Goal: Task Accomplishment & Management: Complete application form

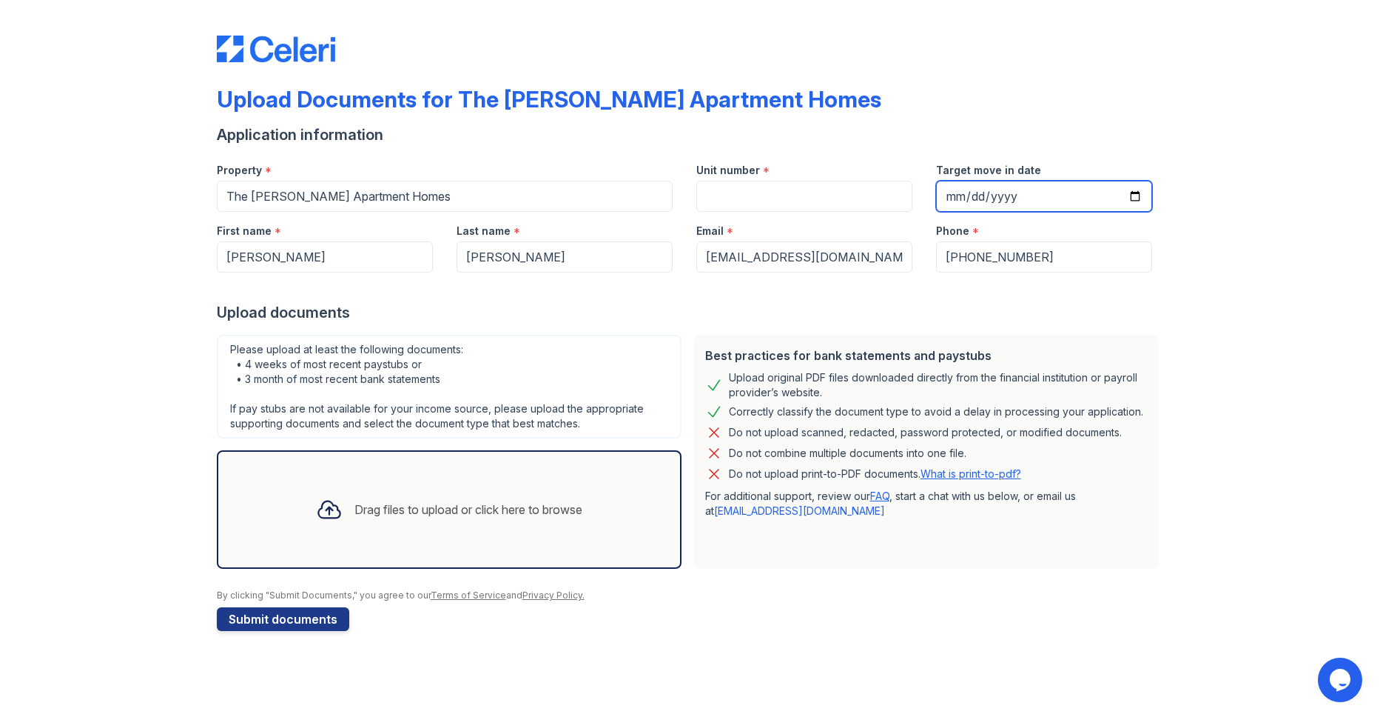
click at [1140, 198] on input "Target move in date" at bounding box center [1044, 196] width 216 height 31
type input "[DATE]"
click at [804, 203] on input "Unit number" at bounding box center [805, 196] width 216 height 31
type input "54"
click at [671, 318] on div "Upload documents" at bounding box center [690, 312] width 947 height 21
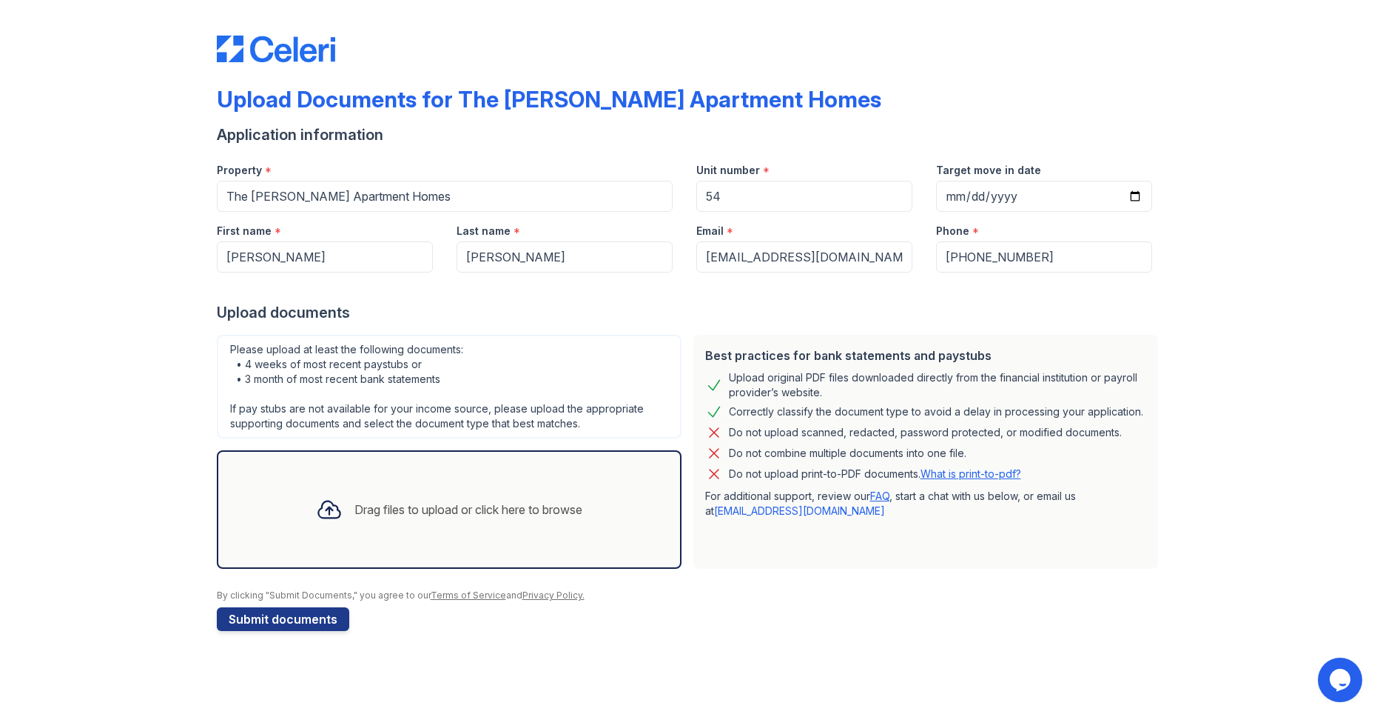
click at [434, 503] on div "Drag files to upload or click here to browse" at bounding box center [469, 509] width 228 height 18
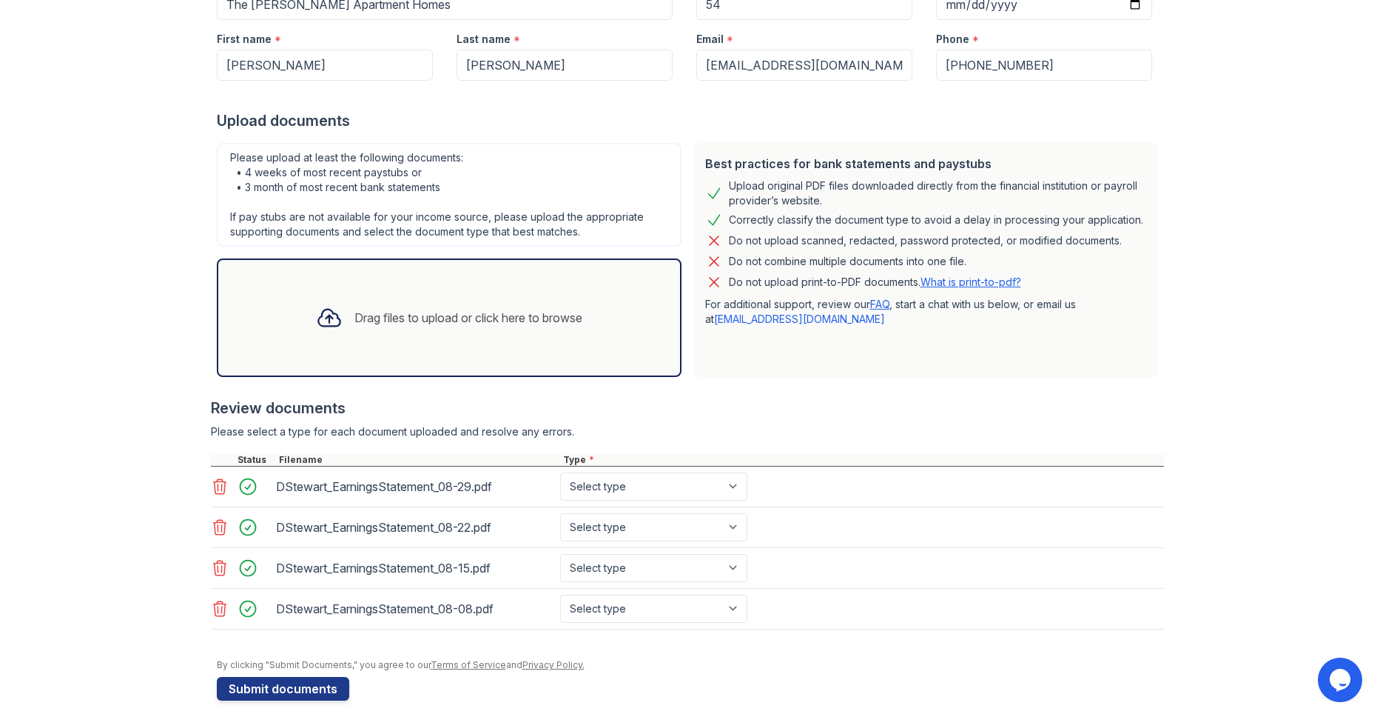
scroll to position [201, 0]
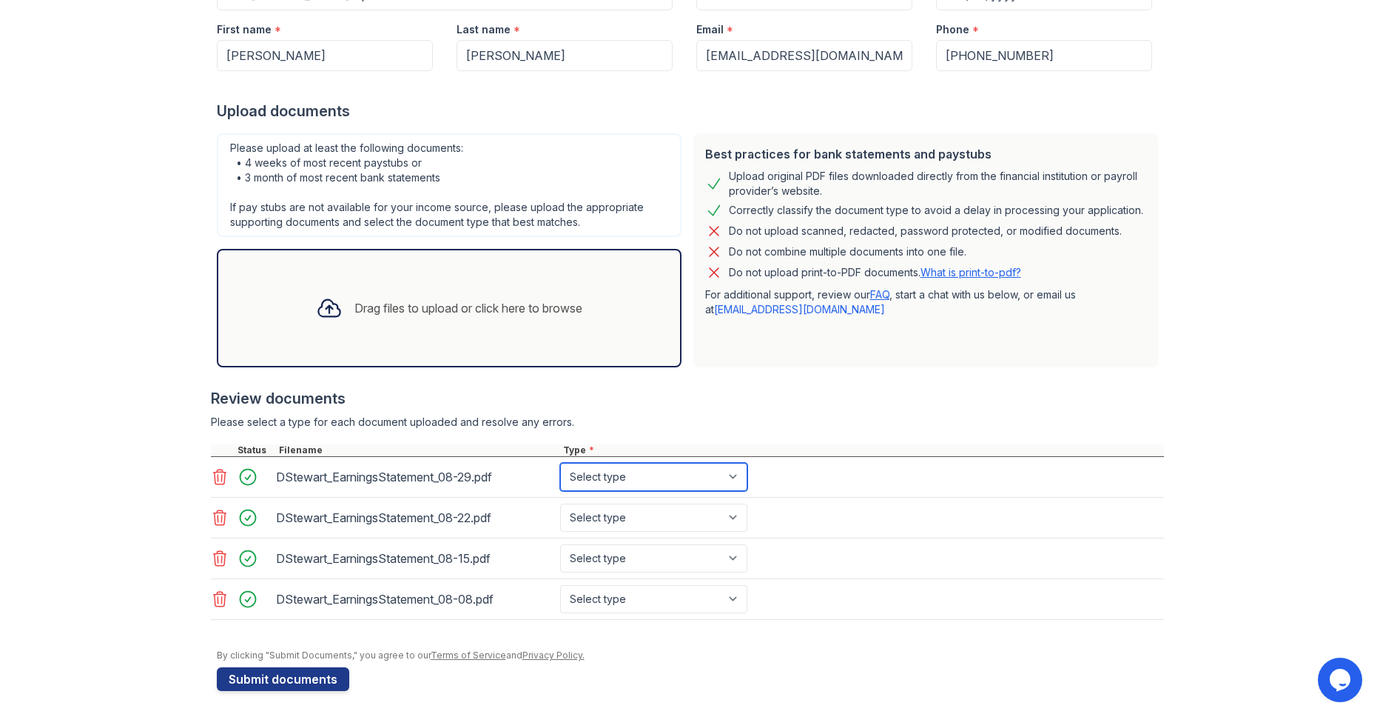
click at [560, 463] on select "Select type Paystub Bank Statement Offer Letter Tax Documents Benefit Award Let…" at bounding box center [653, 477] width 187 height 28
select select "paystub"
click option "Paystub" at bounding box center [0, 0] width 0 height 0
click at [560, 503] on select "Select type Paystub Bank Statement Offer Letter Tax Documents Benefit Award Let…" at bounding box center [653, 517] width 187 height 28
select select "paystub"
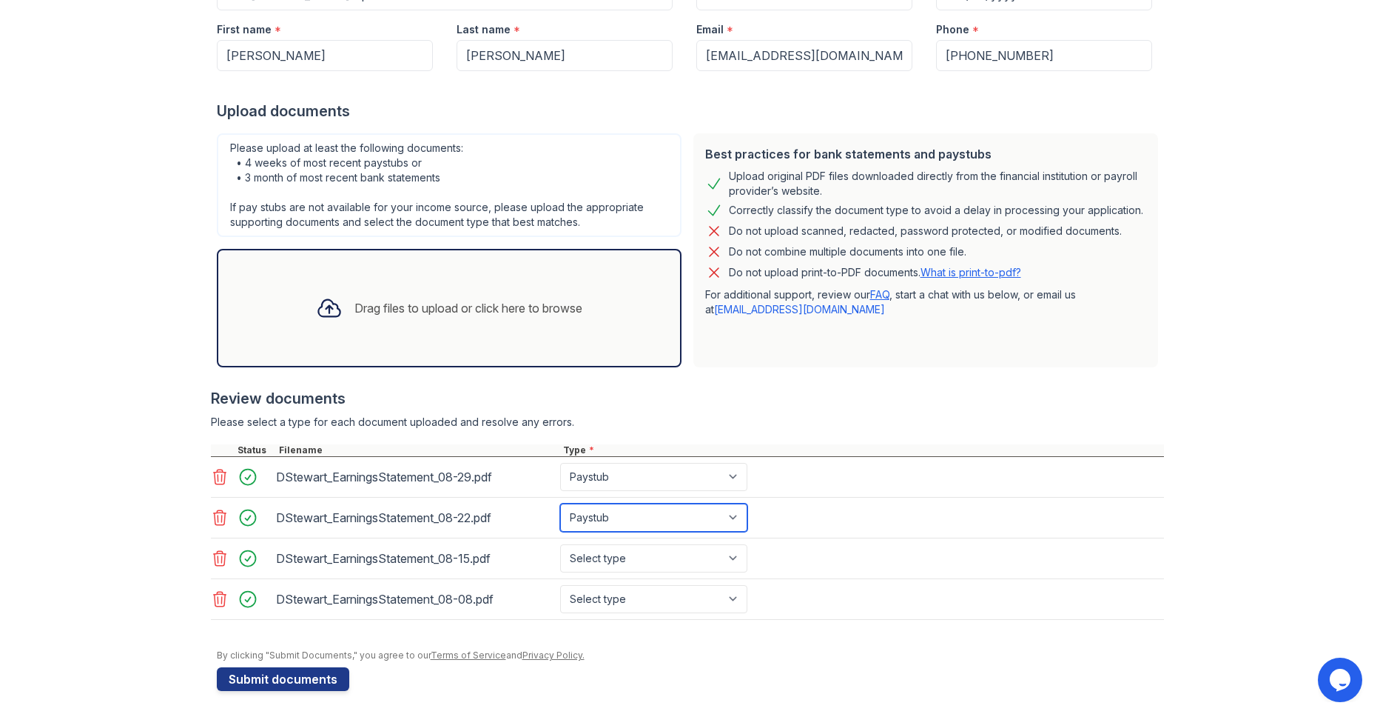
click option "Paystub" at bounding box center [0, 0] width 0 height 0
click at [560, 544] on select "Select type Paystub Bank Statement Offer Letter Tax Documents Benefit Award Let…" at bounding box center [653, 558] width 187 height 28
select select "paystub"
click option "Paystub" at bounding box center [0, 0] width 0 height 0
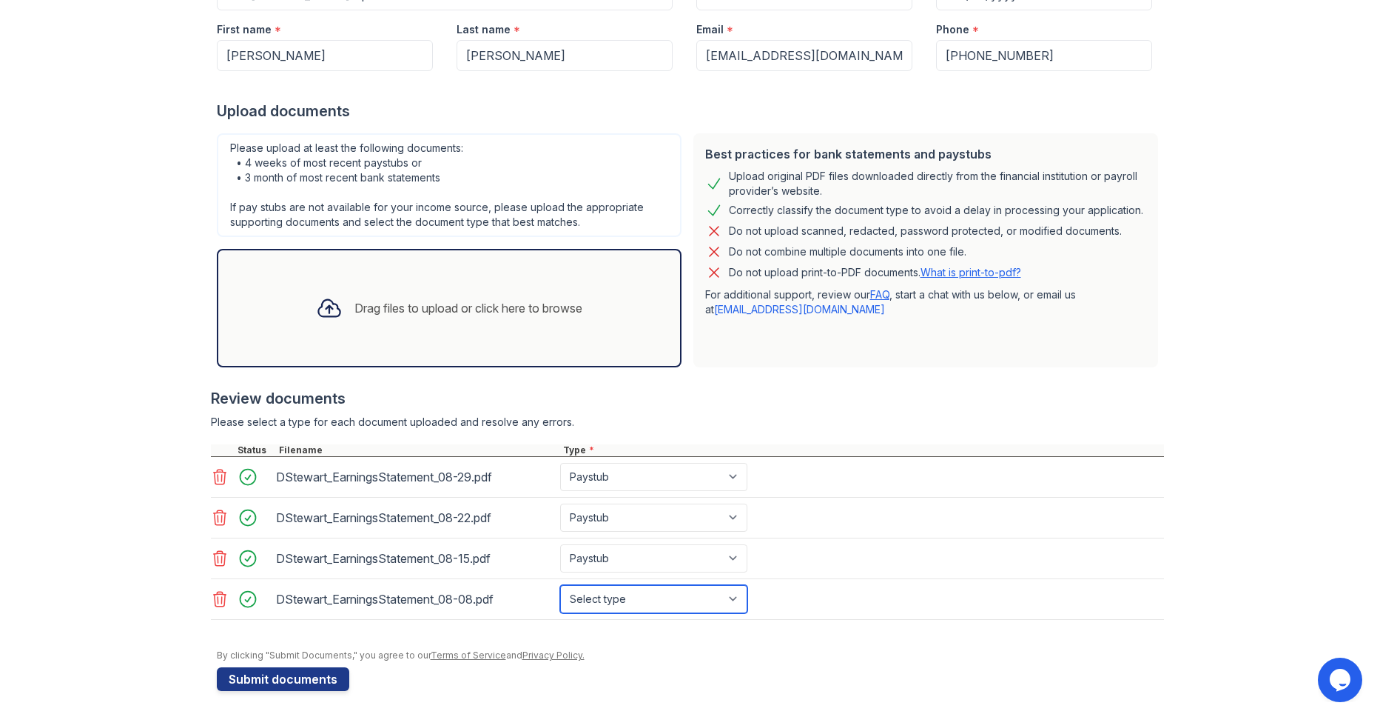
click at [560, 585] on select "Select type Paystub Bank Statement Offer Letter Tax Documents Benefit Award Let…" at bounding box center [653, 599] width 187 height 28
select select "paystub"
click option "Paystub" at bounding box center [0, 0] width 0 height 0
click at [308, 680] on button "Submit documents" at bounding box center [283, 679] width 132 height 24
